Goal: Navigation & Orientation: Go to known website

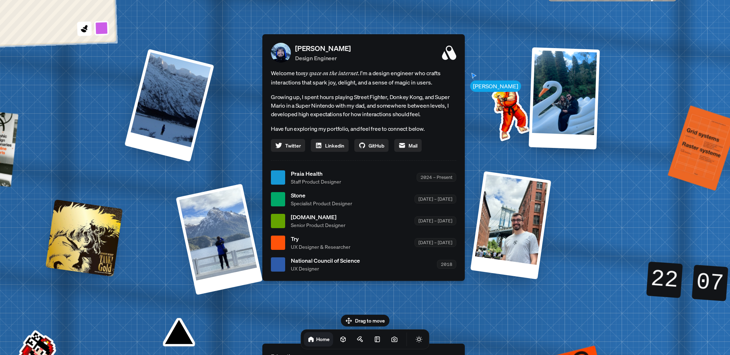
drag, startPoint x: 0, startPoint y: 0, endPoint x: 166, endPoint y: 282, distance: 327.2
click at [166, 283] on div "[PERSON_NAME] [PERSON_NAME] Design Engineer Welcome to my space on the internet…" at bounding box center [365, 177] width 1066 height 933
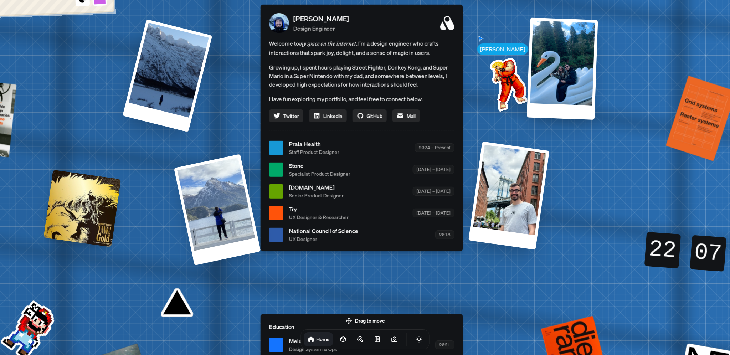
drag, startPoint x: 181, startPoint y: 322, endPoint x: 177, endPoint y: 279, distance: 43.6
click at [177, 281] on div "[PERSON_NAME] [PERSON_NAME] Design Engineer Welcome to my space on the internet…" at bounding box center [363, 147] width 1066 height 933
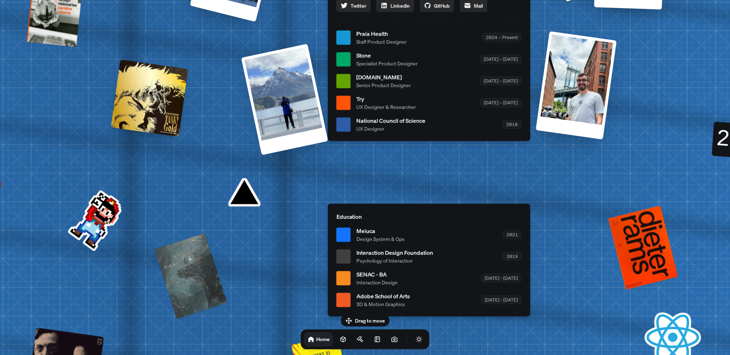
drag, startPoint x: 174, startPoint y: 282, endPoint x: 243, endPoint y: 180, distance: 123.4
click at [243, 180] on div "[PERSON_NAME] [PERSON_NAME] Design Engineer Welcome to my space on the internet…" at bounding box center [430, 37] width 1066 height 933
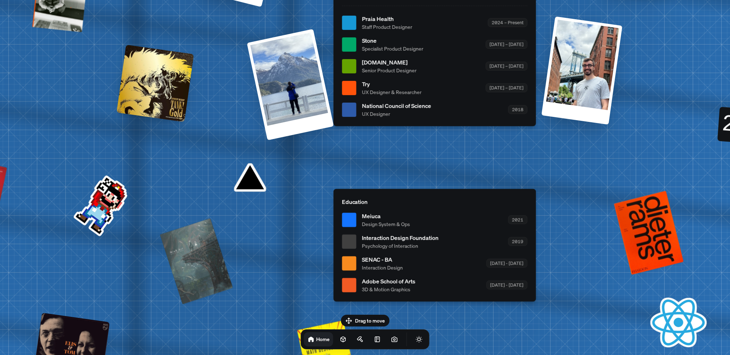
drag, startPoint x: 95, startPoint y: 222, endPoint x: 108, endPoint y: 198, distance: 26.5
click at [108, 198] on div "[PERSON_NAME] [PERSON_NAME] Design Engineer Welcome to my space on the internet…" at bounding box center [436, 22] width 1066 height 933
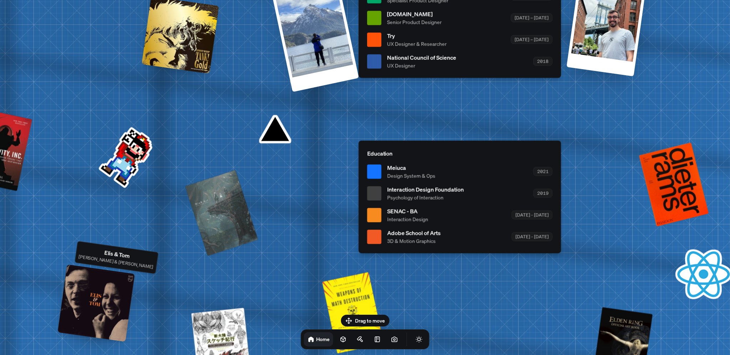
drag, startPoint x: 82, startPoint y: 330, endPoint x: 104, endPoint y: 287, distance: 48.4
click at [104, 287] on div at bounding box center [95, 302] width 77 height 77
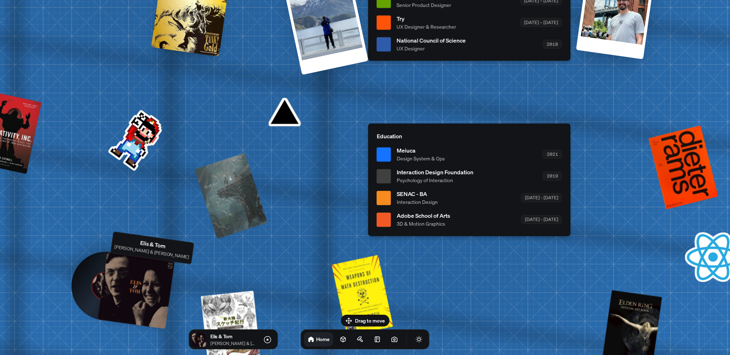
click at [118, 281] on div at bounding box center [136, 290] width 77 height 77
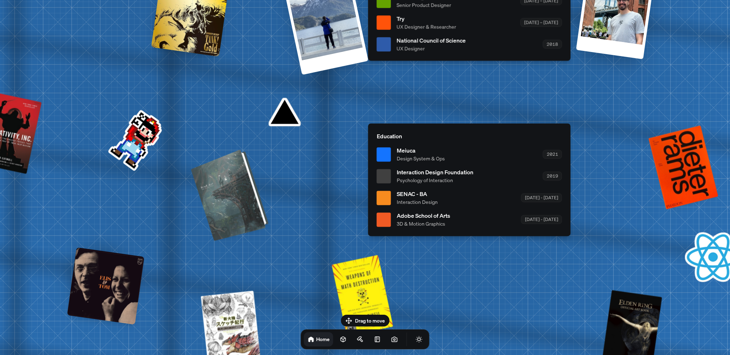
drag, startPoint x: 225, startPoint y: 199, endPoint x: 229, endPoint y: 198, distance: 3.9
click at [229, 198] on div at bounding box center [231, 194] width 72 height 88
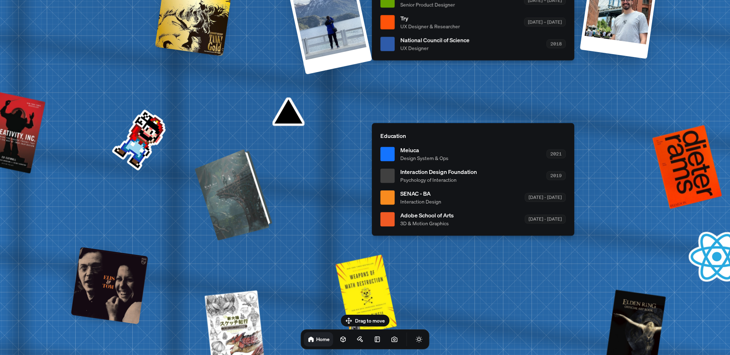
click at [229, 199] on div at bounding box center [234, 194] width 72 height 88
click at [234, 203] on div at bounding box center [234, 194] width 72 height 88
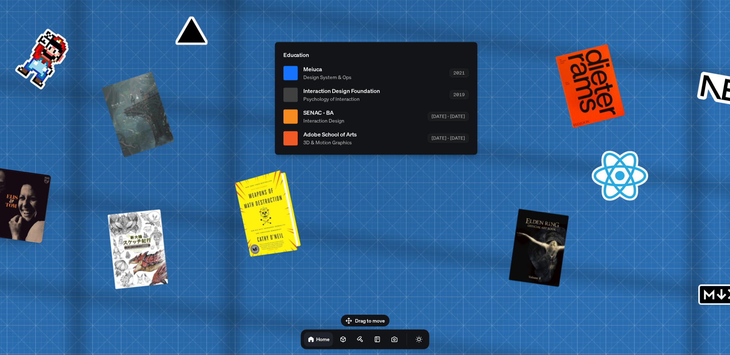
drag, startPoint x: 357, startPoint y: 284, endPoint x: 258, endPoint y: 200, distance: 129.7
click at [258, 200] on div at bounding box center [269, 212] width 60 height 83
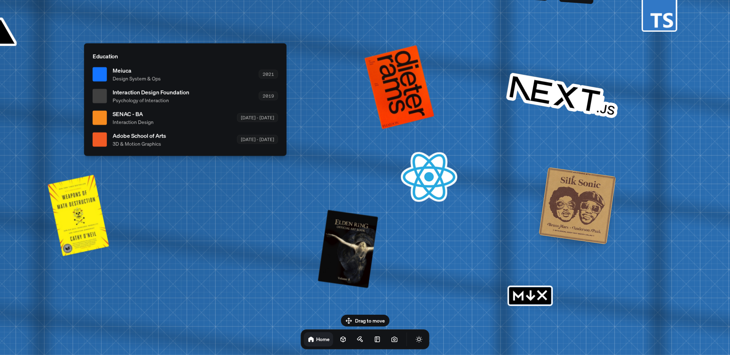
drag, startPoint x: 617, startPoint y: 183, endPoint x: 431, endPoint y: 182, distance: 186.7
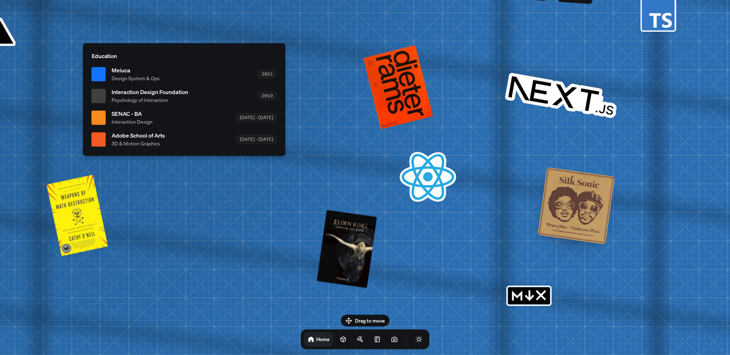
drag, startPoint x: 541, startPoint y: 121, endPoint x: 595, endPoint y: 180, distance: 80.4
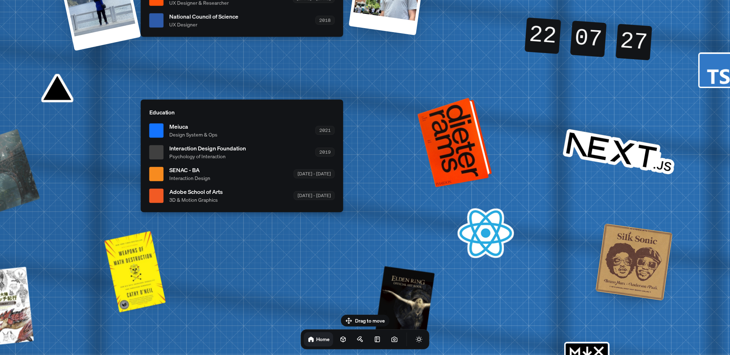
drag, startPoint x: 465, startPoint y: 171, endPoint x: 505, endPoint y: 199, distance: 48.3
click at [490, 185] on div at bounding box center [455, 142] width 69 height 86
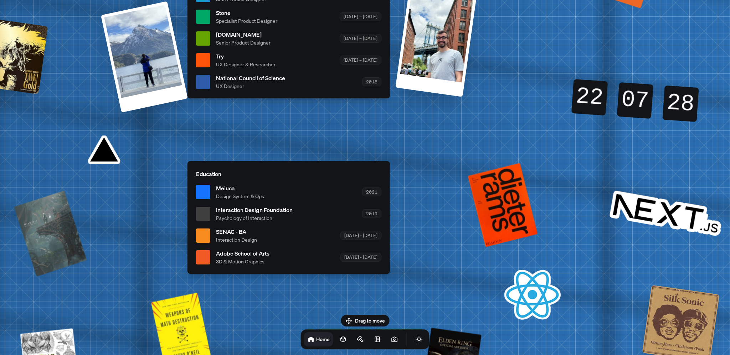
drag, startPoint x: 441, startPoint y: 179, endPoint x: 515, endPoint y: 215, distance: 82.7
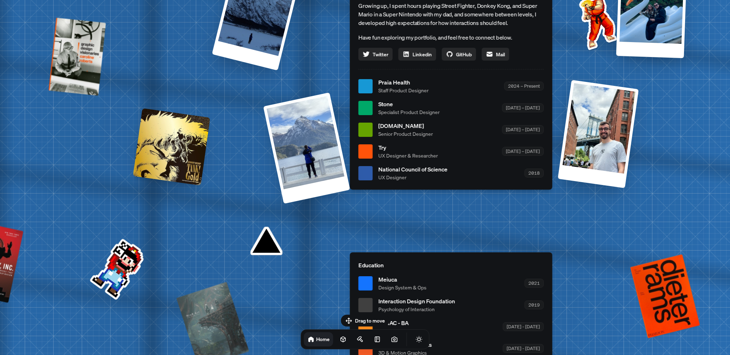
drag, startPoint x: 371, startPoint y: 183, endPoint x: 396, endPoint y: 178, distance: 25.1
click at [502, 190] on div "[PERSON_NAME] Design Engineer Welcome to my space on the internet. I'm a design…" at bounding box center [451, 66] width 202 height 247
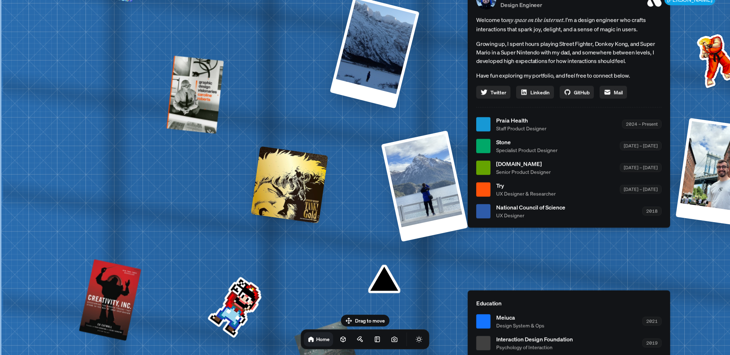
drag, startPoint x: 340, startPoint y: 189, endPoint x: 330, endPoint y: 193, distance: 10.9
click at [353, 213] on div "[PERSON_NAME] [PERSON_NAME] Design Engineer Welcome to my space on the internet…" at bounding box center [570, 124] width 1066 height 933
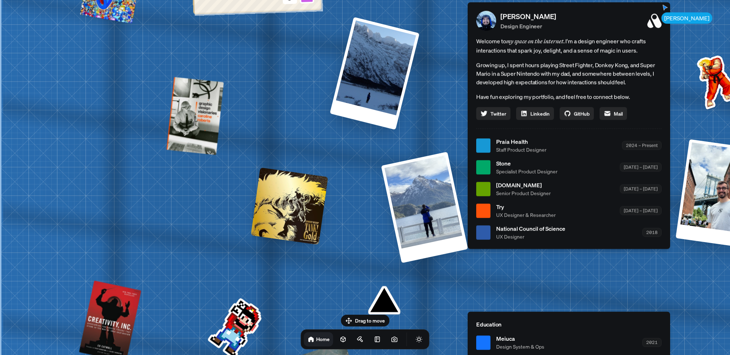
drag, startPoint x: 316, startPoint y: 175, endPoint x: 413, endPoint y: 234, distance: 113.5
click at [409, 234] on div "[PERSON_NAME] [PERSON_NAME] Design Engineer Welcome to my space on the internet…" at bounding box center [570, 145] width 1066 height 933
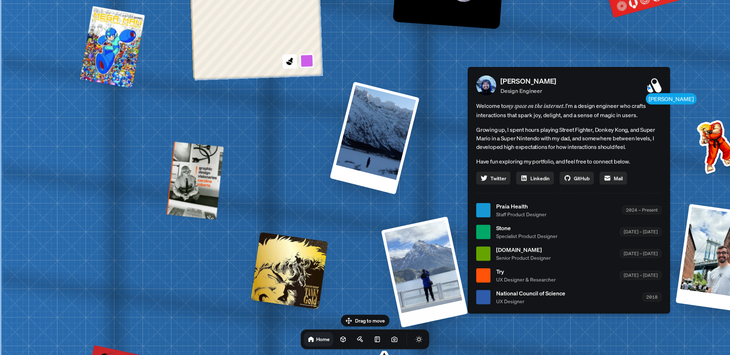
drag, startPoint x: 303, startPoint y: 180, endPoint x: 384, endPoint y: 262, distance: 115.4
click at [384, 262] on div "[PERSON_NAME] [PERSON_NAME] Design Engineer Welcome to my space on the internet…" at bounding box center [570, 209] width 1066 height 933
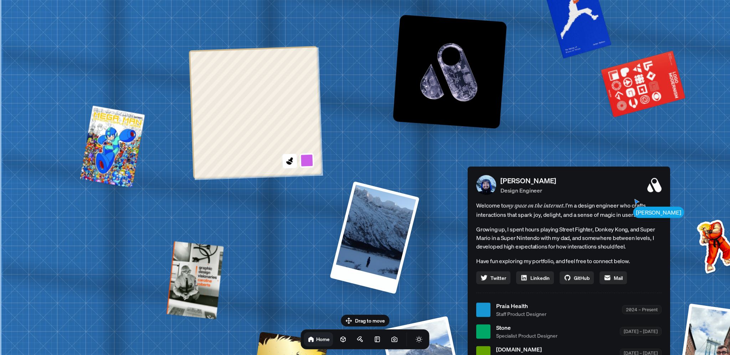
click at [320, 273] on div "[PERSON_NAME] [PERSON_NAME] Design Engineer Welcome to my space on the internet…" at bounding box center [570, 309] width 1066 height 933
drag, startPoint x: 312, startPoint y: 167, endPoint x: 286, endPoint y: 167, distance: 26.4
click at [287, 168] on div at bounding box center [257, 162] width 114 height 18
click at [294, 161] on icon at bounding box center [290, 161] width 10 height 10
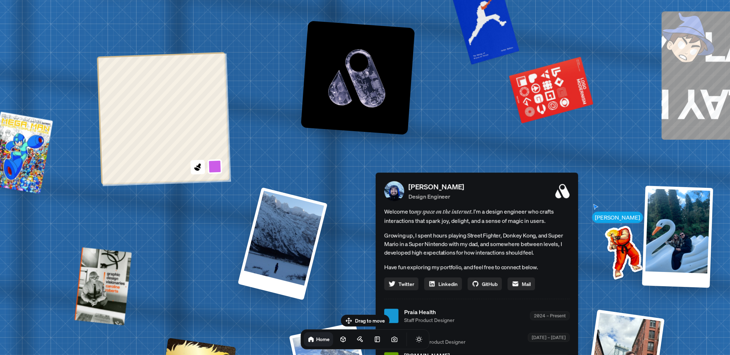
drag, startPoint x: 344, startPoint y: 162, endPoint x: 248, endPoint y: 161, distance: 95.8
click at [245, 164] on div "[PERSON_NAME] [PERSON_NAME] Design Engineer Welcome to my space on the internet…" at bounding box center [478, 315] width 1066 height 933
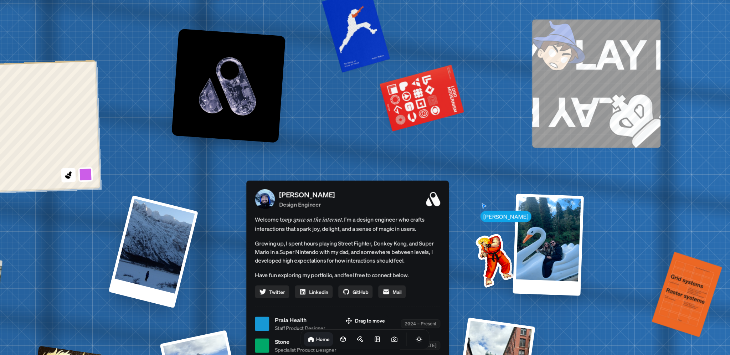
drag, startPoint x: 265, startPoint y: 153, endPoint x: 248, endPoint y: 153, distance: 16.7
click at [253, 153] on div "[PERSON_NAME] [PERSON_NAME] Design Engineer Welcome to my space on the internet…" at bounding box center [349, 323] width 1066 height 933
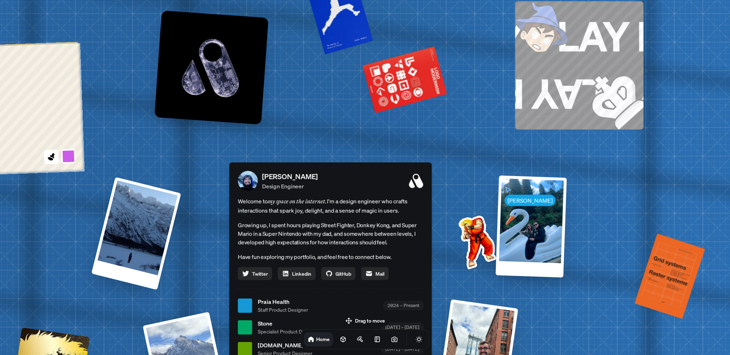
drag, startPoint x: 431, startPoint y: 196, endPoint x: 413, endPoint y: 174, distance: 28.3
click at [415, 177] on icon at bounding box center [416, 181] width 14 height 14
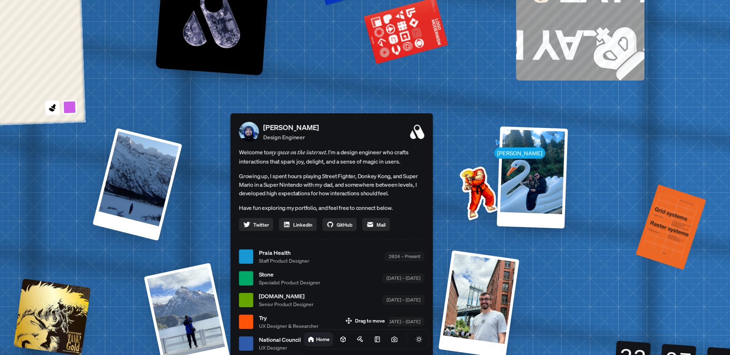
drag, startPoint x: 415, startPoint y: 177, endPoint x: 416, endPoint y: 126, distance: 51.0
click at [416, 126] on icon at bounding box center [417, 132] width 14 height 14
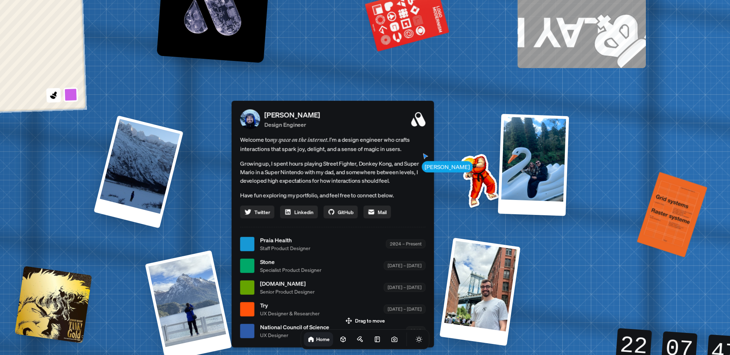
drag, startPoint x: 419, startPoint y: 159, endPoint x: 420, endPoint y: 144, distance: 14.3
click at [420, 144] on span "Welcome to my space on the internet. I'm a design engineer who crafts interacti…" at bounding box center [332, 144] width 185 height 19
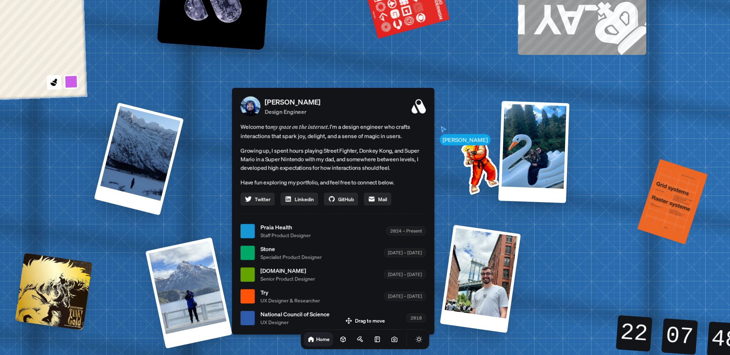
drag, startPoint x: 423, startPoint y: 131, endPoint x: 423, endPoint y: 119, distance: 11.8
click at [423, 122] on span "Welcome to my space on the internet. I'm a design engineer who crafts interacti…" at bounding box center [332, 131] width 185 height 19
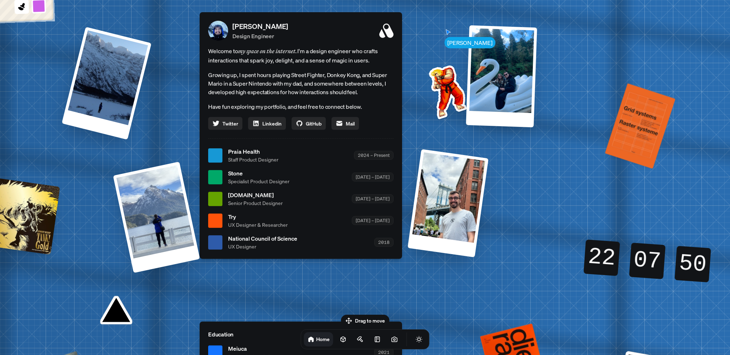
drag, startPoint x: 295, startPoint y: 181, endPoint x: 243, endPoint y: 99, distance: 96.8
click at [244, 102] on p "Have fun exploring my portfolio, and feel free to connect below." at bounding box center [300, 106] width 185 height 9
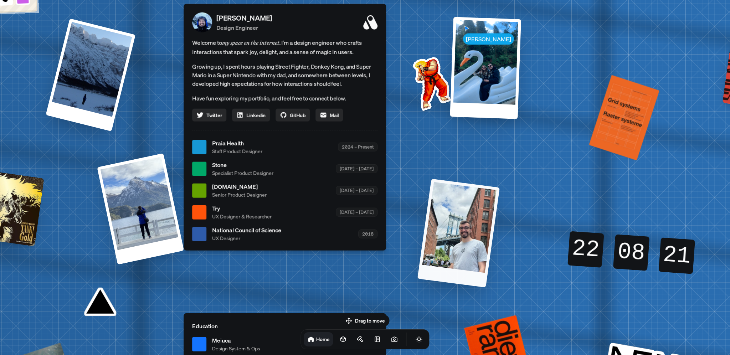
drag, startPoint x: 448, startPoint y: 224, endPoint x: 485, endPoint y: 255, distance: 48.5
click at [485, 258] on div at bounding box center [458, 233] width 82 height 109
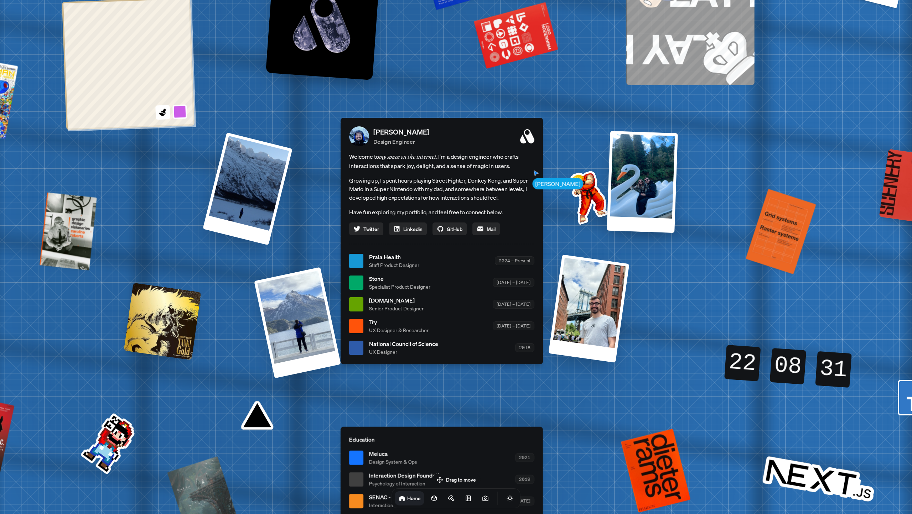
drag, startPoint x: 259, startPoint y: 261, endPoint x: 287, endPoint y: 268, distance: 28.7
click at [287, 268] on div "[PERSON_NAME] [PERSON_NAME] Design Engineer Welcome to my space on the internet…" at bounding box center [443, 260] width 1066 height 933
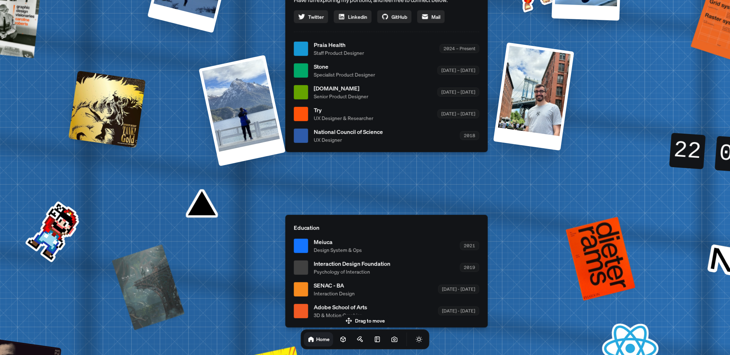
drag, startPoint x: 497, startPoint y: 216, endPoint x: 552, endPoint y: 290, distance: 92.2
click at [552, 290] on div "[PERSON_NAME] [PERSON_NAME] Design Engineer Welcome to my space on the internet…" at bounding box center [388, 48] width 1066 height 933
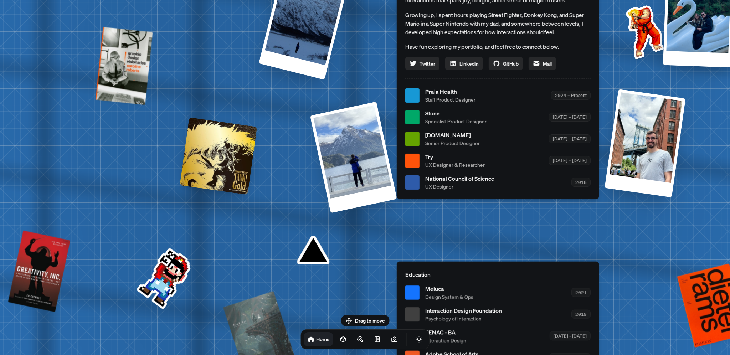
drag, startPoint x: 441, startPoint y: 223, endPoint x: 537, endPoint y: 255, distance: 101.4
click at [537, 255] on div "[PERSON_NAME] [PERSON_NAME] Design Engineer Welcome to my space on the internet…" at bounding box center [499, 95] width 1066 height 933
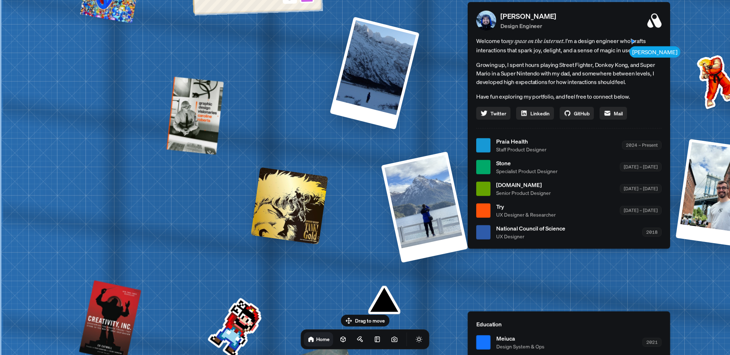
drag, startPoint x: 361, startPoint y: 223, endPoint x: 346, endPoint y: 193, distance: 32.8
click at [361, 223] on div "[PERSON_NAME] [PERSON_NAME] Design Engineer Welcome to my space on the internet…" at bounding box center [570, 145] width 1066 height 933
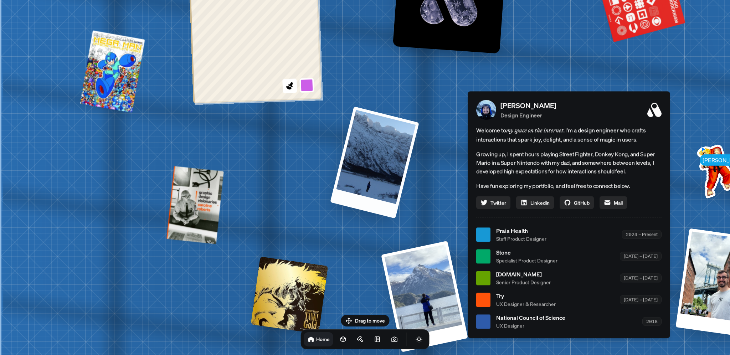
drag, startPoint x: 306, startPoint y: 111, endPoint x: 345, endPoint y: 223, distance: 118.3
click at [345, 223] on div "[PERSON_NAME] [PERSON_NAME] Design Engineer Welcome to my space on the internet…" at bounding box center [570, 234] width 1066 height 933
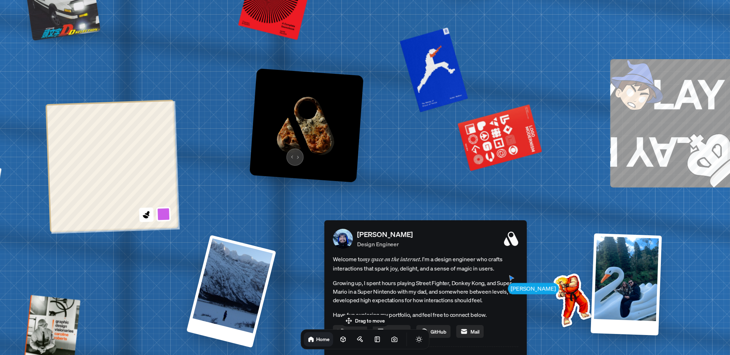
drag, startPoint x: 436, startPoint y: 58, endPoint x: 289, endPoint y: 154, distance: 175.7
click at [291, 154] on img at bounding box center [306, 125] width 114 height 114
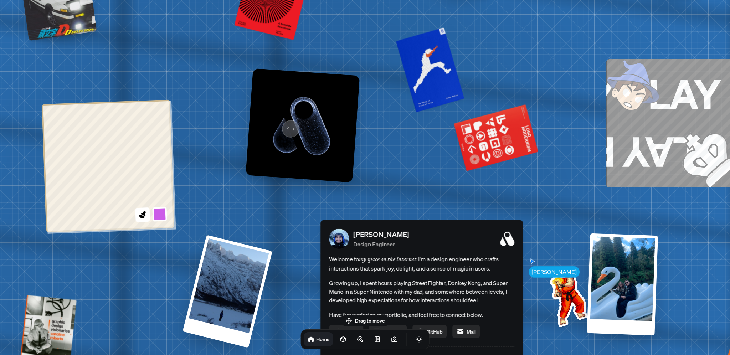
click at [289, 126] on img at bounding box center [302, 125] width 114 height 114
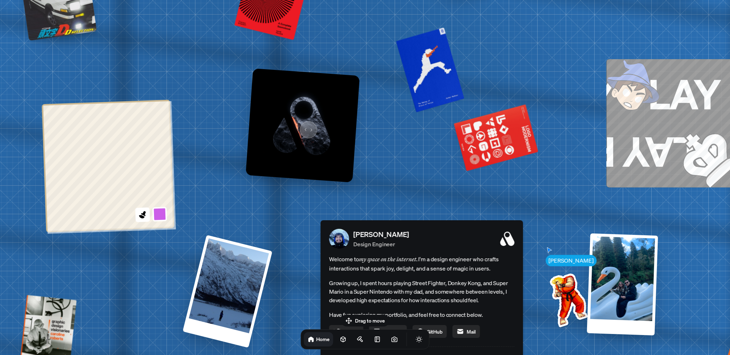
click at [307, 126] on img at bounding box center [302, 125] width 114 height 114
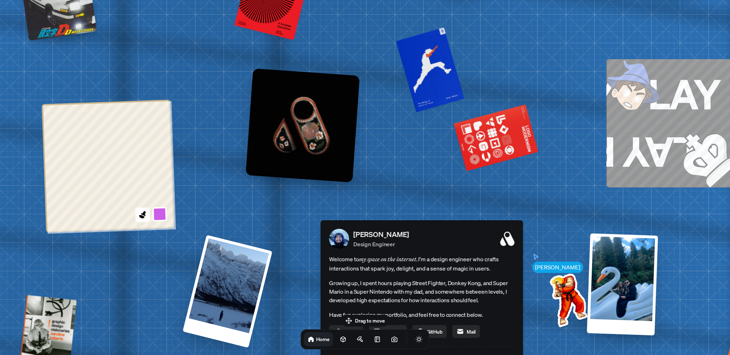
click at [307, 127] on img at bounding box center [302, 125] width 114 height 114
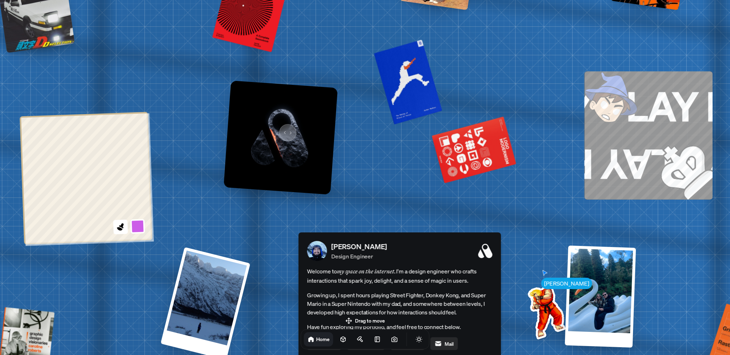
drag, startPoint x: 308, startPoint y: 119, endPoint x: 255, endPoint y: 130, distance: 53.8
click at [255, 130] on img at bounding box center [280, 138] width 114 height 114
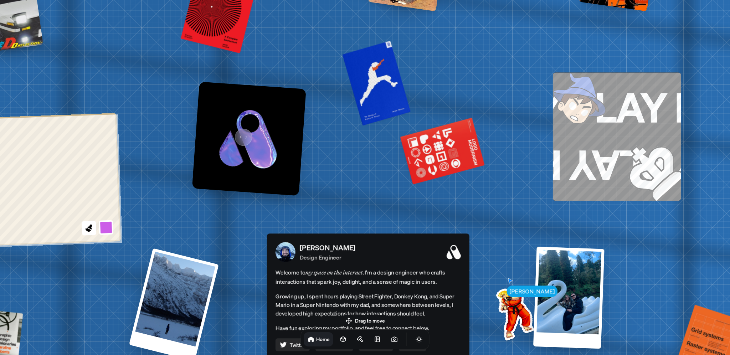
click at [240, 134] on img at bounding box center [249, 139] width 114 height 114
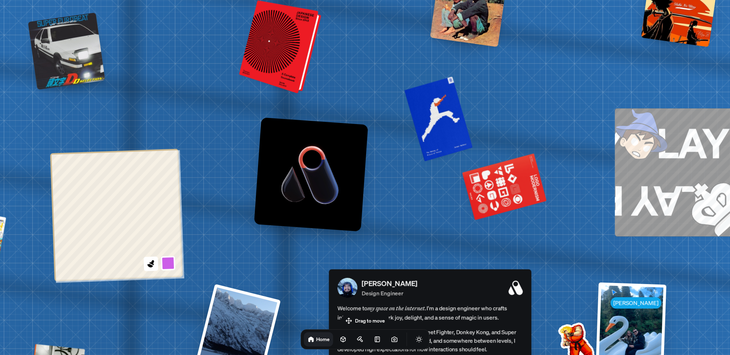
drag, startPoint x: 216, startPoint y: 26, endPoint x: 297, endPoint y: 121, distance: 124.6
click at [298, 92] on div at bounding box center [281, 47] width 77 height 90
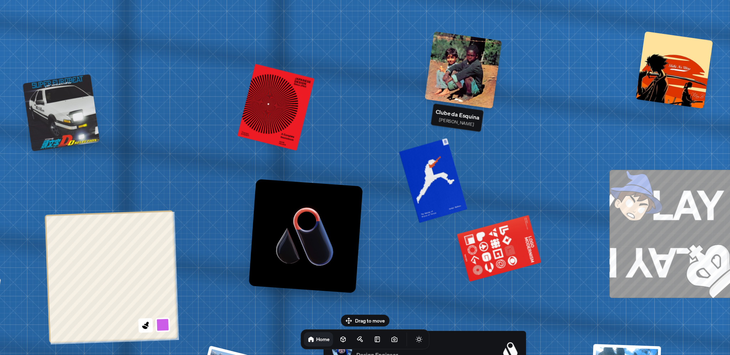
drag, startPoint x: 529, startPoint y: 77, endPoint x: 293, endPoint y: 77, distance: 236.6
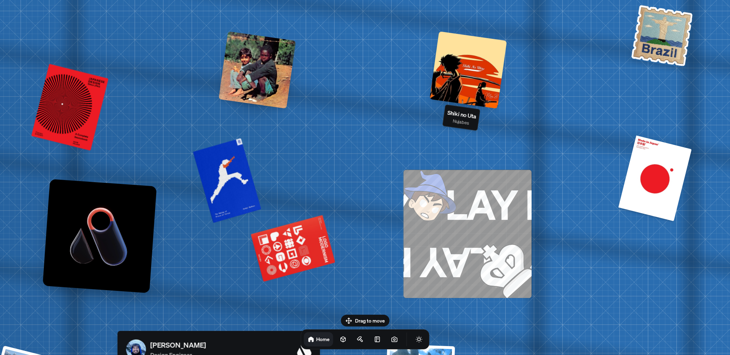
click at [487, 83] on div at bounding box center [467, 69] width 77 height 77
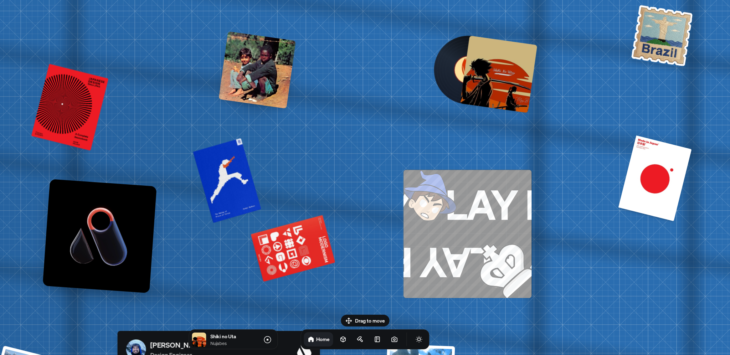
click at [482, 90] on div at bounding box center [498, 74] width 77 height 77
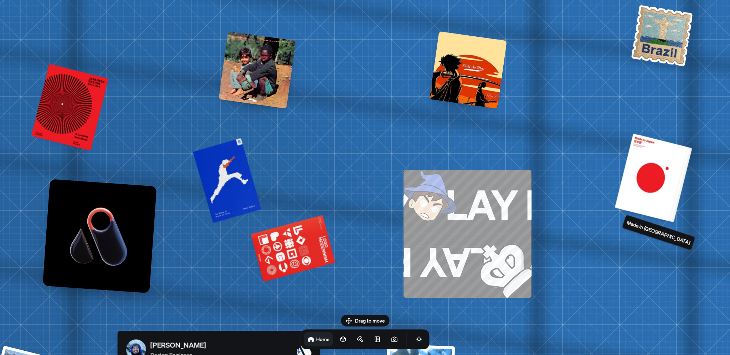
click at [649, 171] on div at bounding box center [653, 177] width 72 height 87
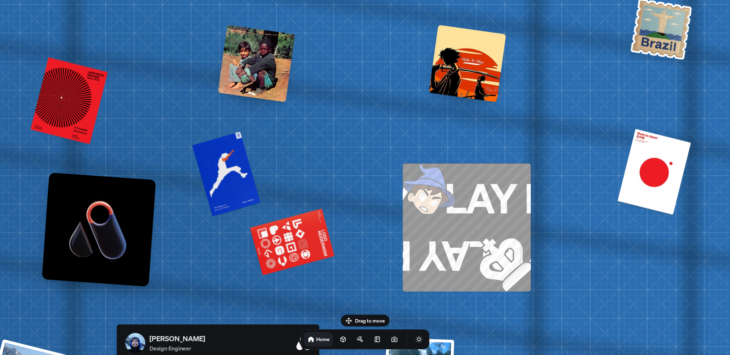
drag, startPoint x: 579, startPoint y: 223, endPoint x: 578, endPoint y: 135, distance: 87.3
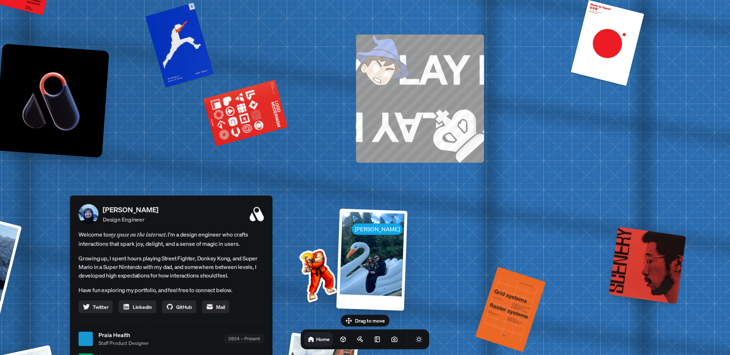
drag, startPoint x: 517, startPoint y: 156, endPoint x: 491, endPoint y: 127, distance: 38.6
click at [492, 128] on div "[PERSON_NAME] [PERSON_NAME] Design Engineer Welcome to my space on the internet…" at bounding box center [172, 338] width 1066 height 933
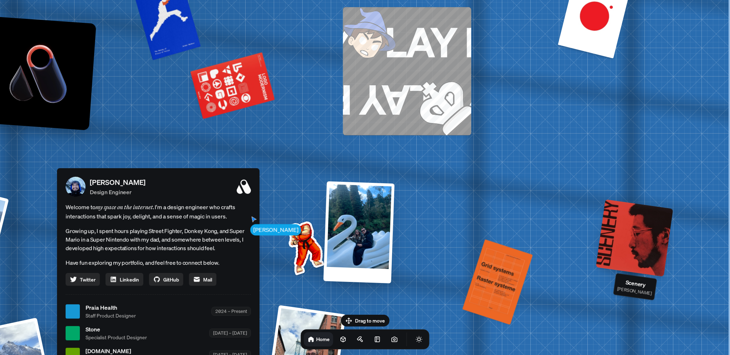
click at [608, 237] on div at bounding box center [634, 237] width 77 height 77
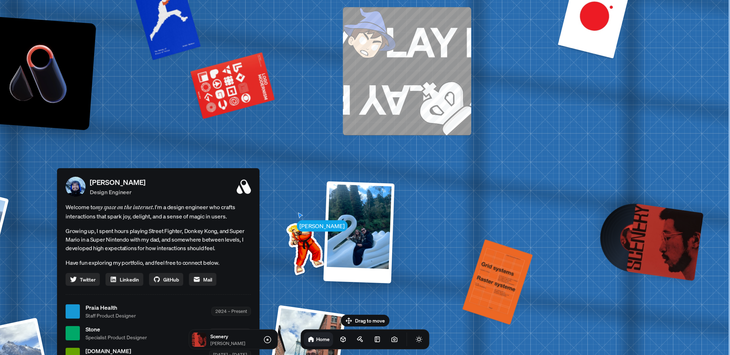
click at [616, 246] on div at bounding box center [634, 238] width 54 height 54
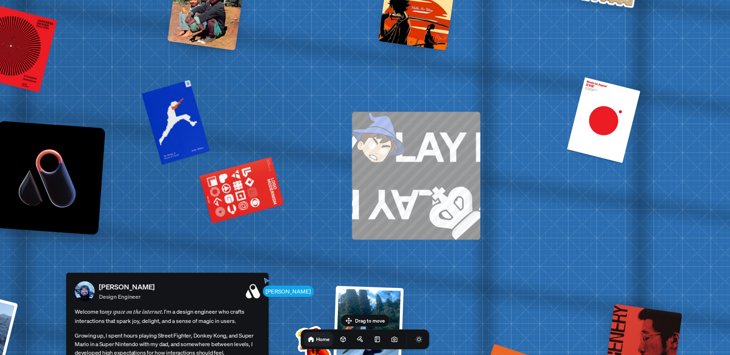
drag, startPoint x: 555, startPoint y: 149, endPoint x: 564, endPoint y: 253, distance: 104.8
click at [408, 33] on div at bounding box center [416, 11] width 77 height 77
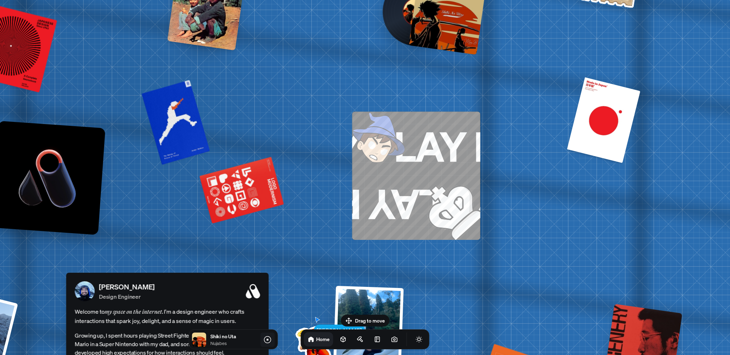
click at [266, 341] on icon at bounding box center [267, 339] width 9 height 9
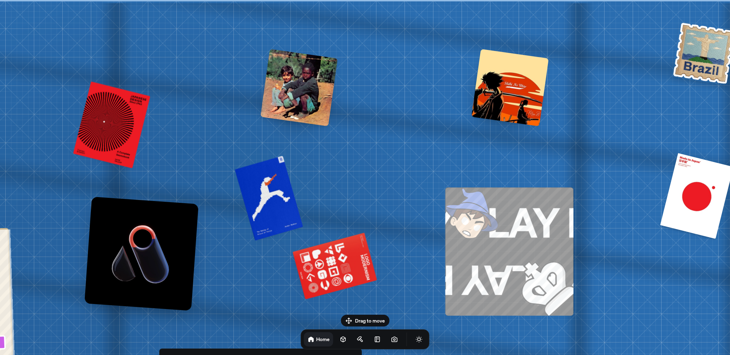
drag, startPoint x: 332, startPoint y: 155, endPoint x: 461, endPoint y: 170, distance: 129.8
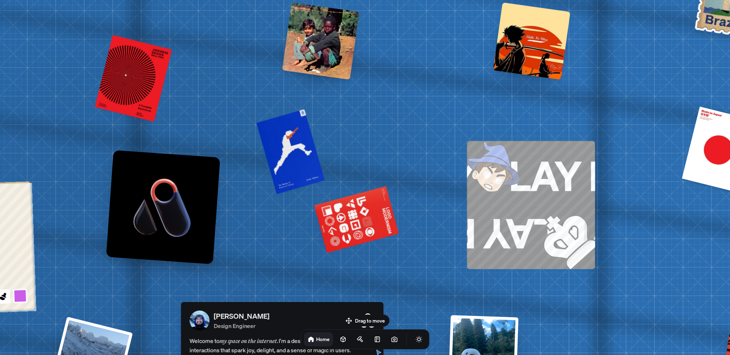
drag, startPoint x: 432, startPoint y: 214, endPoint x: 417, endPoint y: 129, distance: 86.8
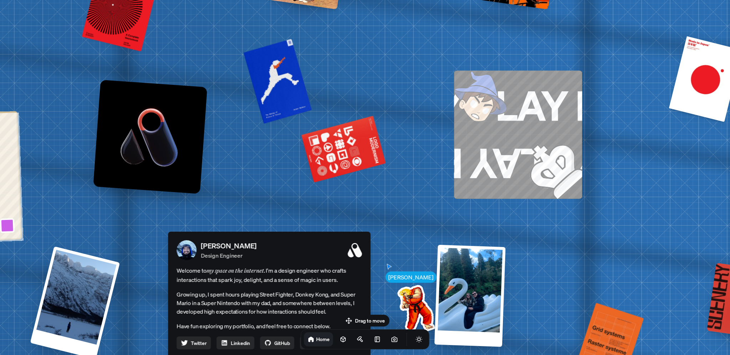
drag, startPoint x: 394, startPoint y: 238, endPoint x: 393, endPoint y: 188, distance: 49.5
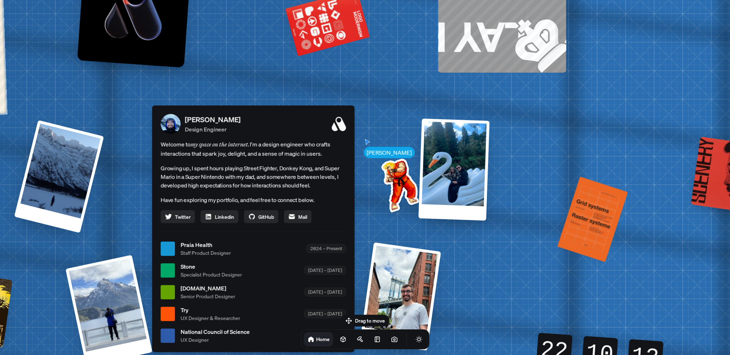
drag, startPoint x: 351, startPoint y: 216, endPoint x: 340, endPoint y: 132, distance: 84.8
click at [336, 126] on div "[PERSON_NAME] Design Engineer" at bounding box center [265, 123] width 161 height 19
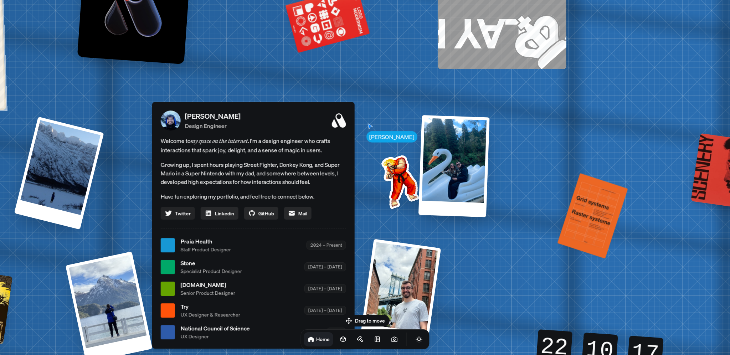
click at [173, 214] on link "Twitter" at bounding box center [178, 213] width 34 height 13
